Goal: Task Accomplishment & Management: Manage account settings

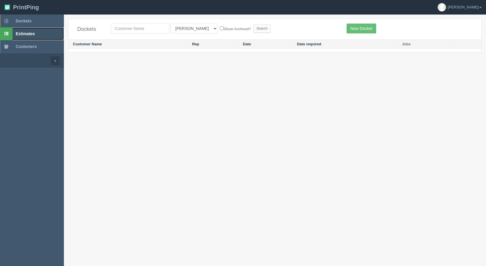
click at [24, 34] on span "Estimates" at bounding box center [25, 33] width 19 height 5
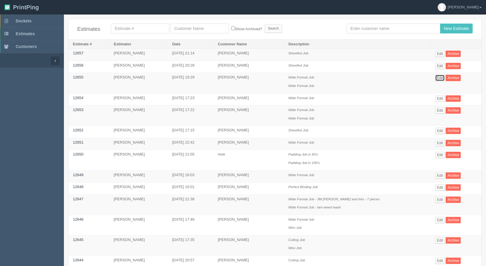
click at [435, 78] on link "Edit" at bounding box center [440, 78] width 10 height 6
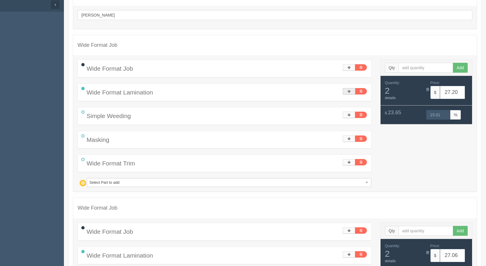
scroll to position [58, 0]
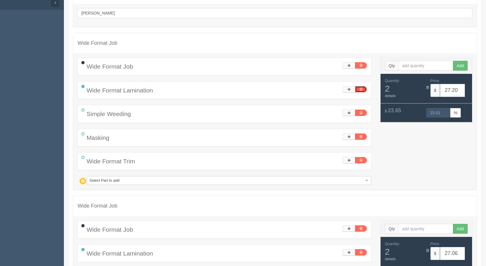
click at [362, 87] on link at bounding box center [361, 89] width 12 height 6
type input "11.86"
type input "15.03"
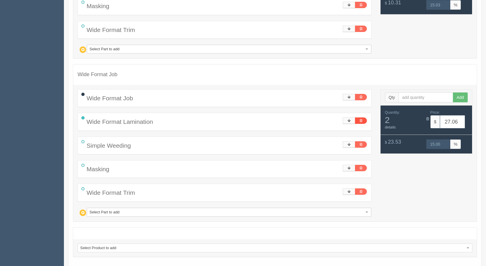
scroll to position [193, 0]
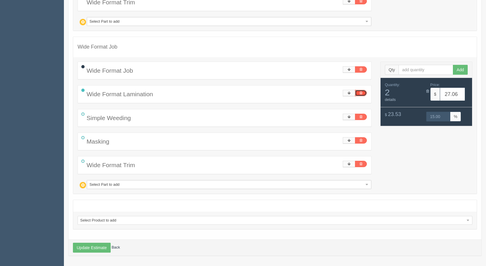
click at [363, 93] on link at bounding box center [361, 93] width 12 height 6
type input "11.82"
type input "14.98"
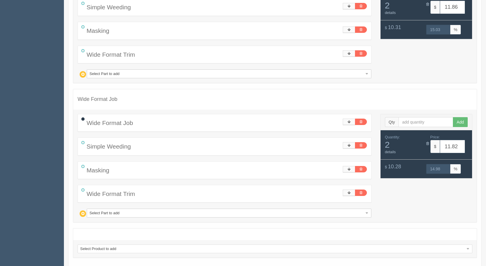
scroll to position [169, 0]
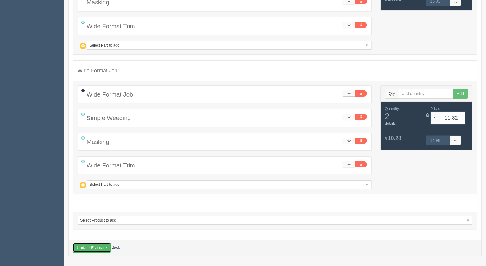
click at [87, 247] on button "Update Estimate" at bounding box center [92, 247] width 38 height 10
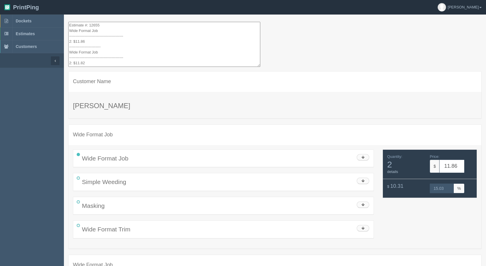
click at [74, 42] on textarea "Estimate #: 12655 Wide Format Job ------------------------------------------- 2…" at bounding box center [164, 44] width 192 height 45
click at [73, 41] on textarea "Estimate #: 12655 Wide Format Job ------------------------------------------- 2…" at bounding box center [164, 44] width 192 height 45
drag, startPoint x: 102, startPoint y: 61, endPoint x: 39, endPoint y: -25, distance: 106.2
click at [39, 0] on html "PrintPing [PERSON_NAME] Administration Edit account ( [EMAIL_ADDRESS][DOMAIN_NA…" at bounding box center [243, 197] width 486 height 394
type textarea "Estimate #: 12655 Wide Format Job ------------------------------------------- 2…"
